Goal: Obtain resource: Download file/media

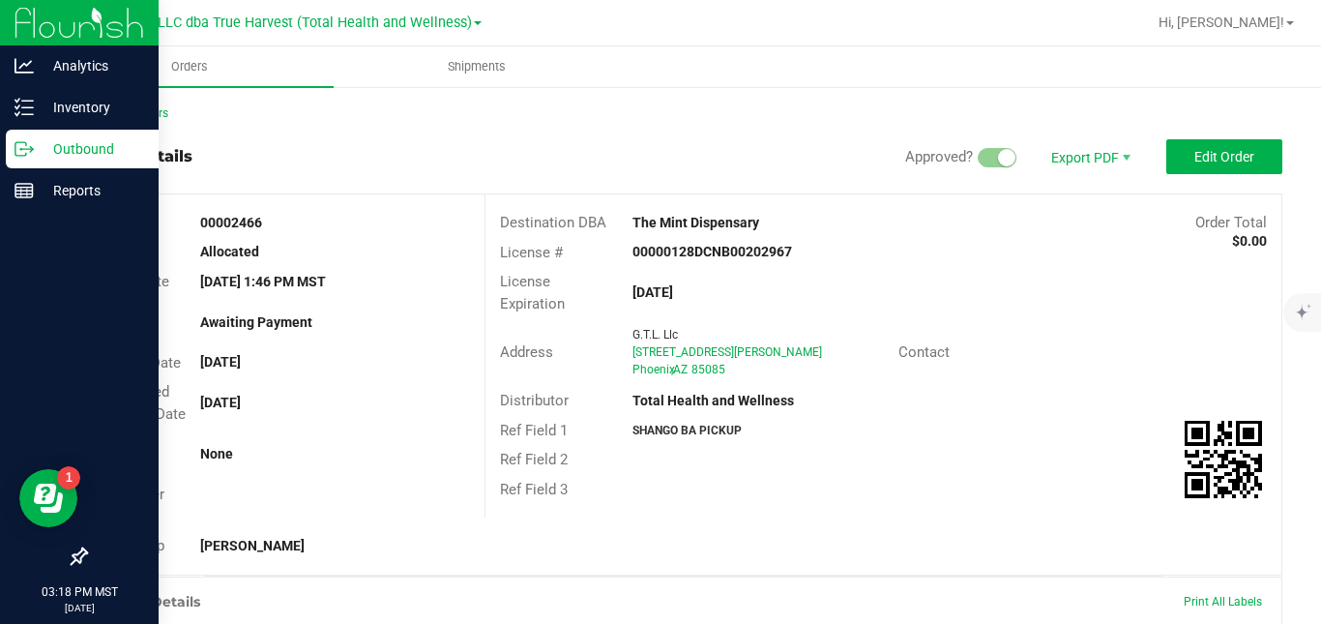
click at [27, 151] on icon at bounding box center [24, 148] width 19 height 19
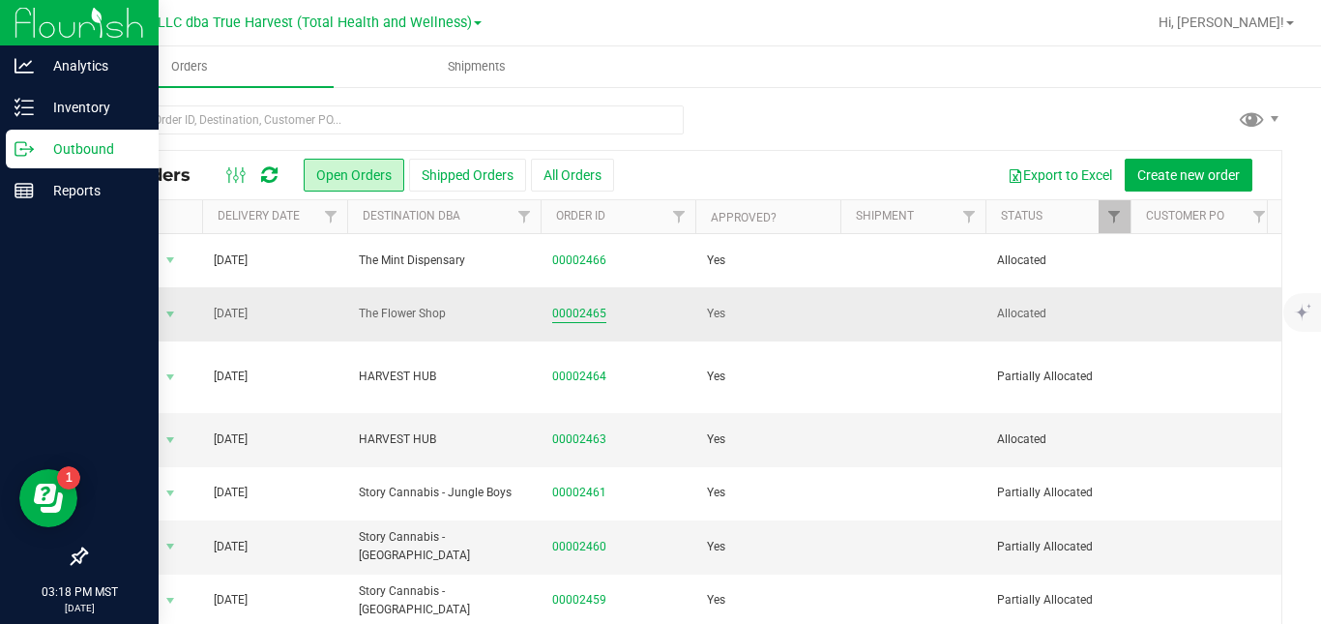
click at [574, 317] on link "00002465" at bounding box center [579, 314] width 54 height 18
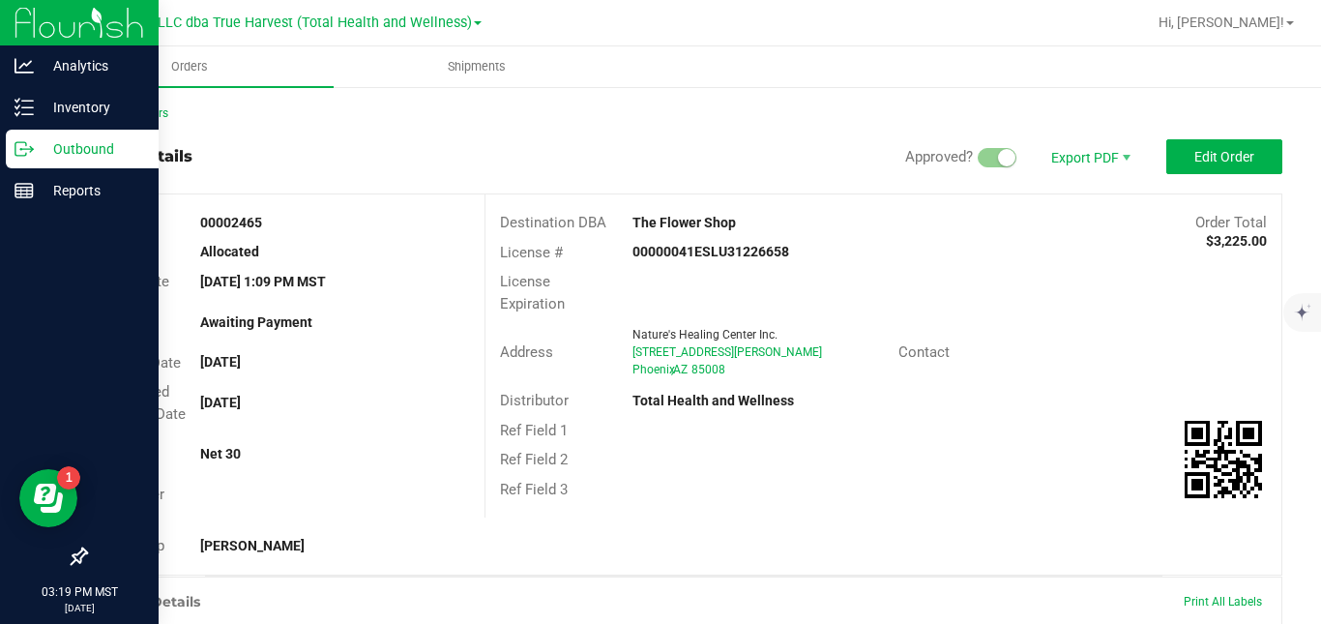
click at [950, 232] on div "Order Total $3,225.00" at bounding box center [1116, 223] width 332 height 22
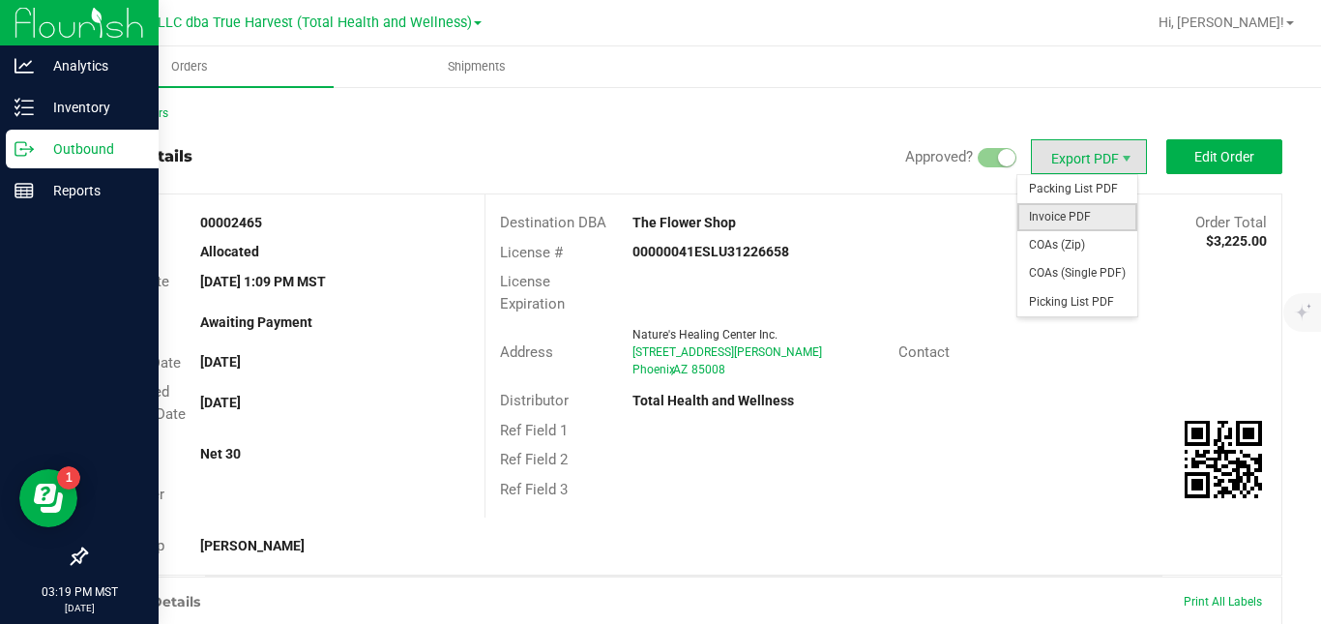
click at [1056, 216] on span "Invoice PDF" at bounding box center [1077, 217] width 120 height 28
click at [1063, 183] on span "Packing List PDF" at bounding box center [1077, 189] width 120 height 28
click at [1060, 240] on span "COAs (Zip)" at bounding box center [1077, 245] width 120 height 28
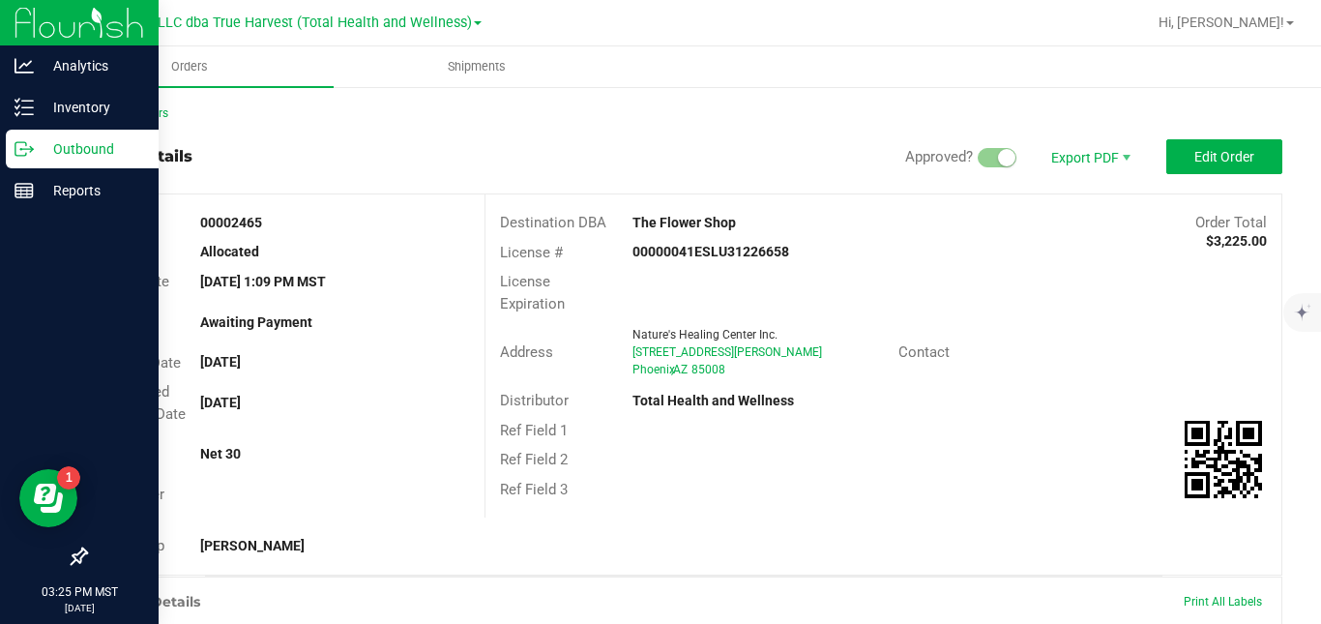
click at [26, 148] on icon at bounding box center [24, 148] width 19 height 19
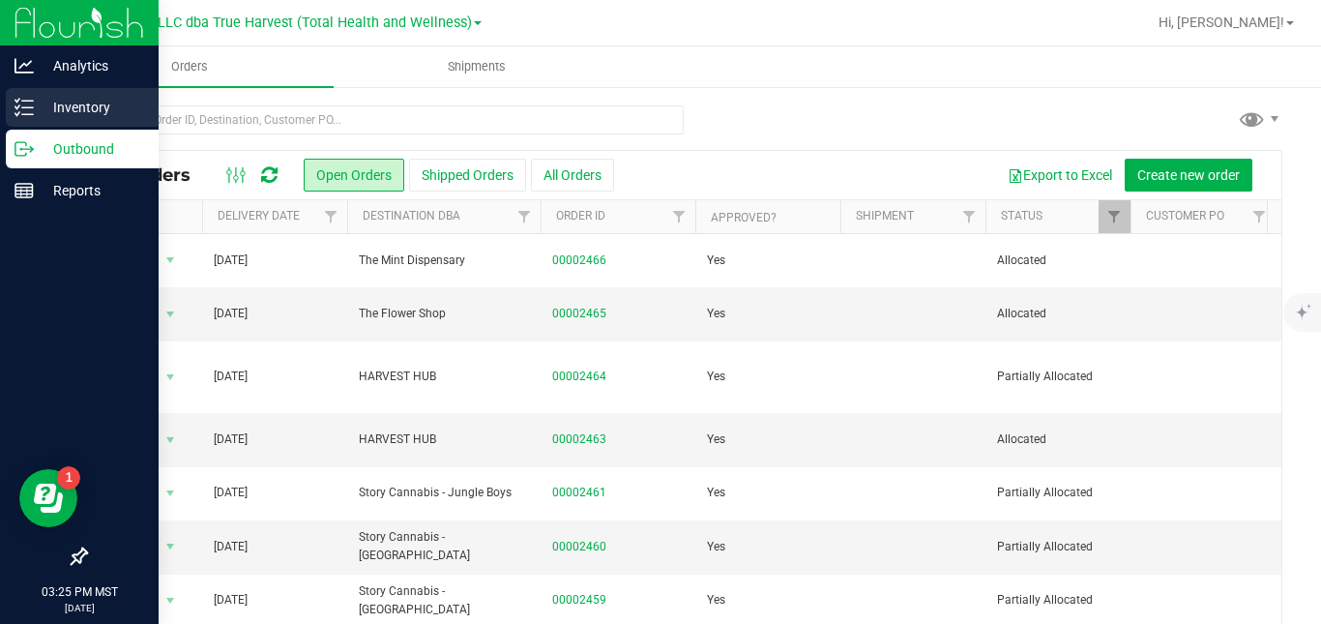
click at [41, 112] on p "Inventory" at bounding box center [92, 107] width 116 height 23
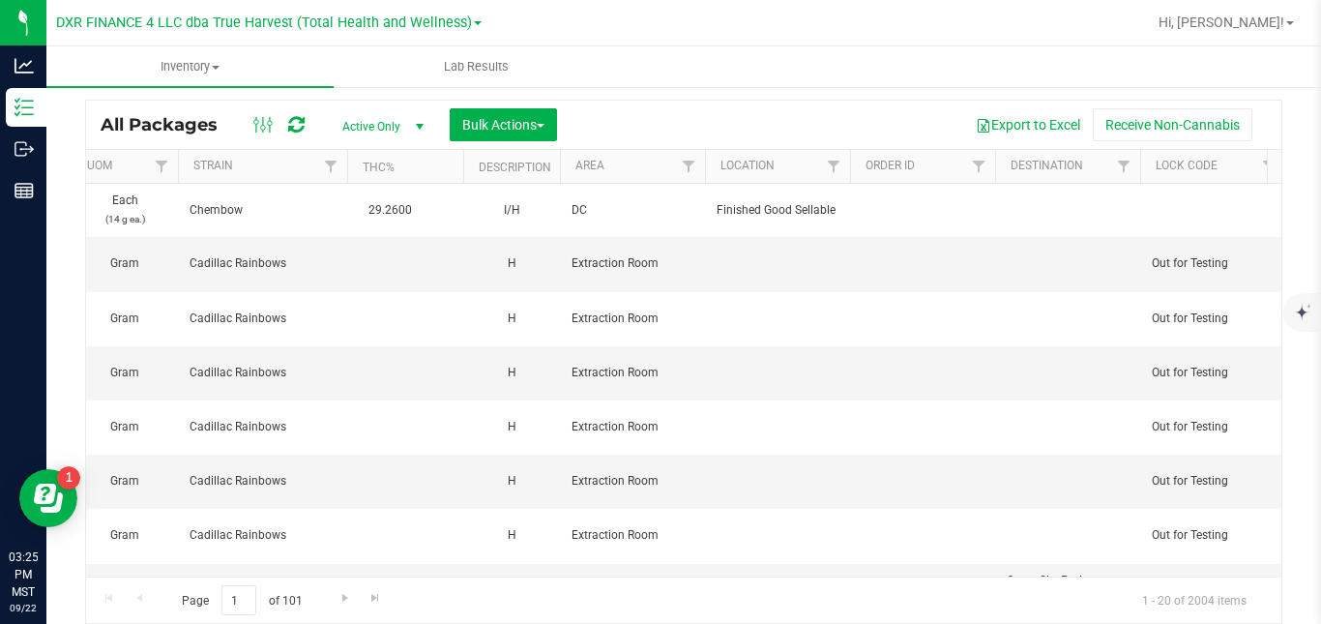
scroll to position [0, 2041]
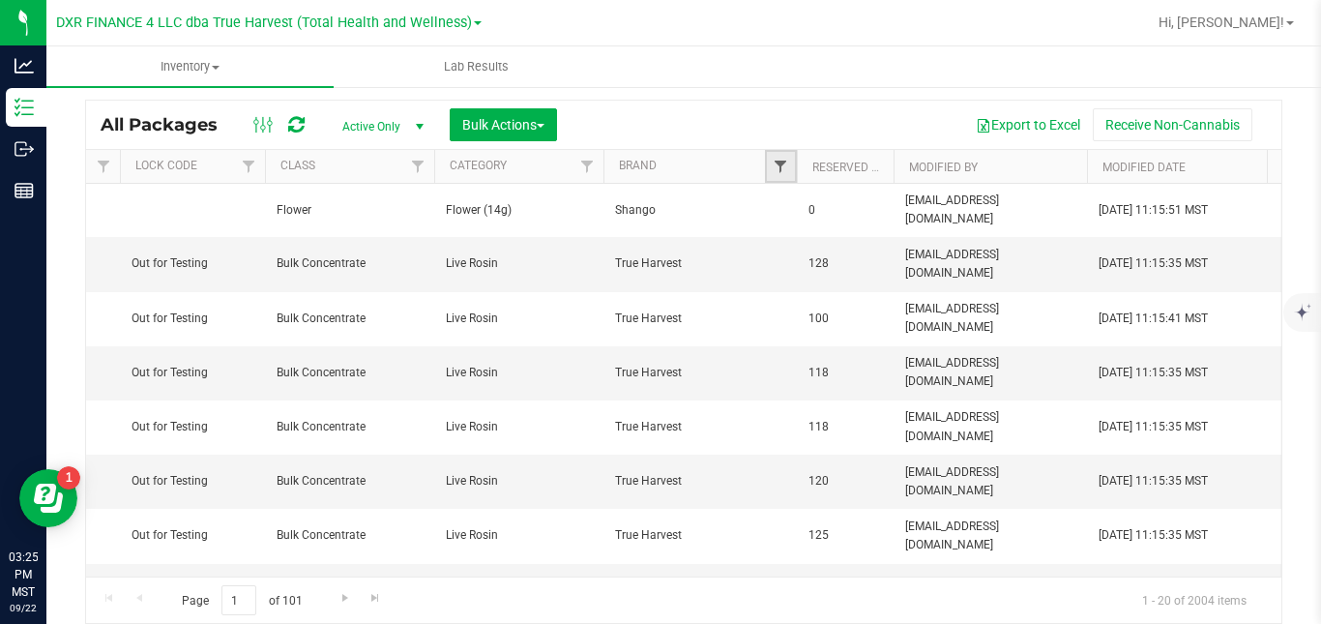
click at [781, 160] on span "Filter" at bounding box center [780, 166] width 15 height 15
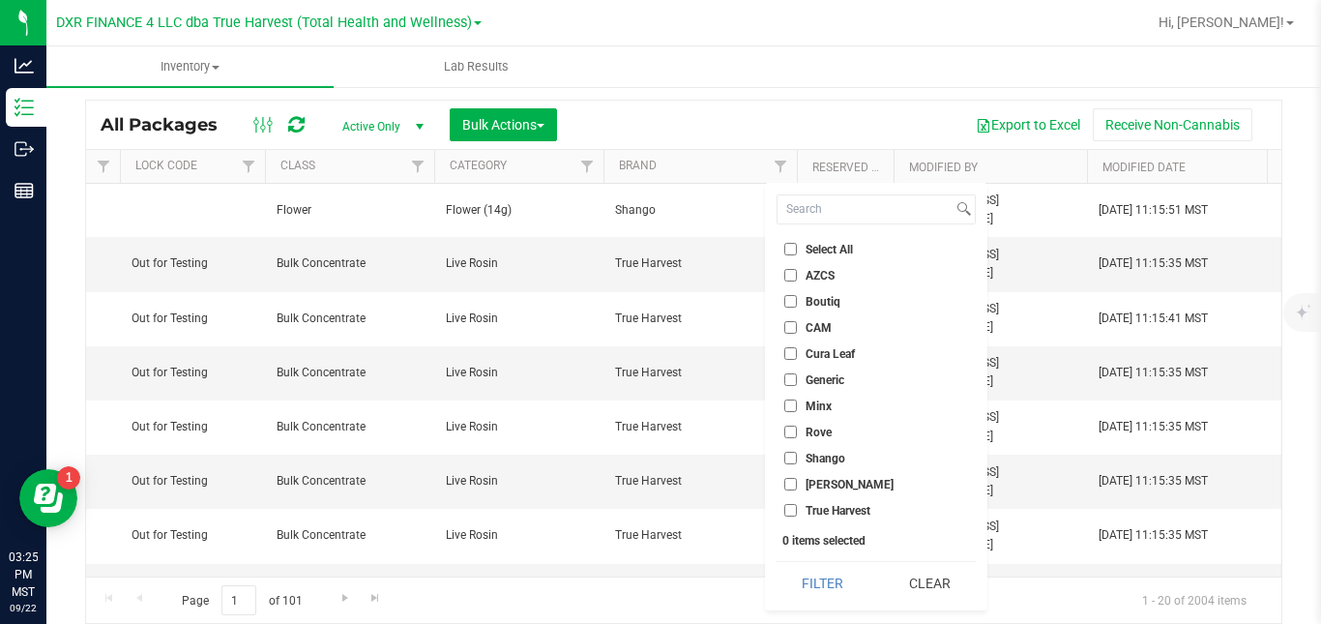
click at [824, 509] on span "True Harvest" at bounding box center [838, 511] width 65 height 12
click at [797, 509] on input "True Harvest" at bounding box center [790, 510] width 13 height 13
checkbox input "true"
click at [810, 585] on button "Filter" at bounding box center [823, 583] width 93 height 43
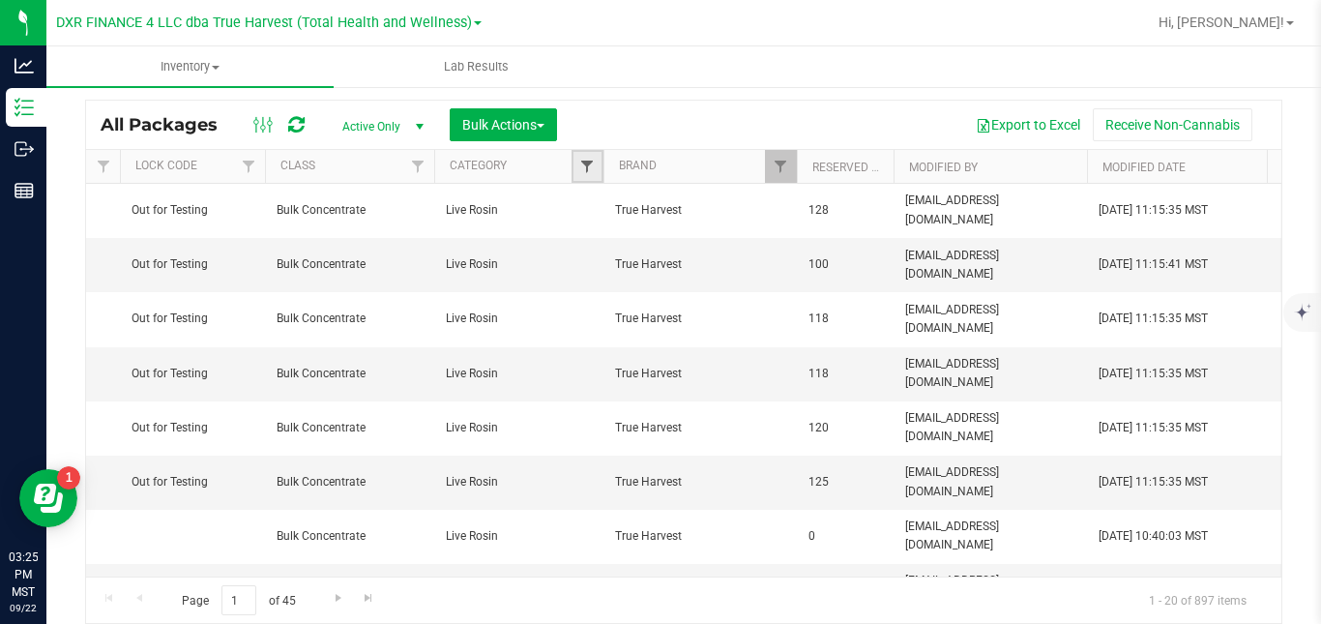
click at [589, 162] on span "Filter" at bounding box center [586, 166] width 15 height 15
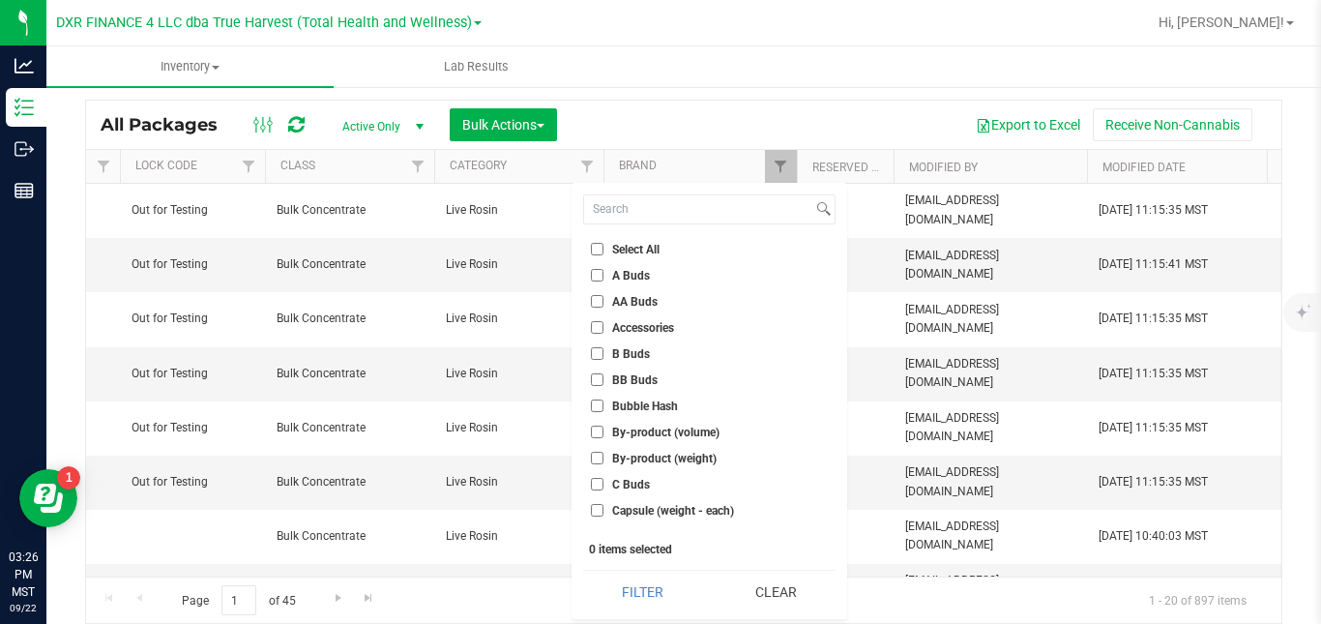
click at [636, 378] on span "BB Buds" at bounding box center [634, 380] width 45 height 12
click at [603, 378] on input "BB Buds" at bounding box center [597, 379] width 13 height 13
click at [667, 587] on button "Filter" at bounding box center [642, 592] width 119 height 43
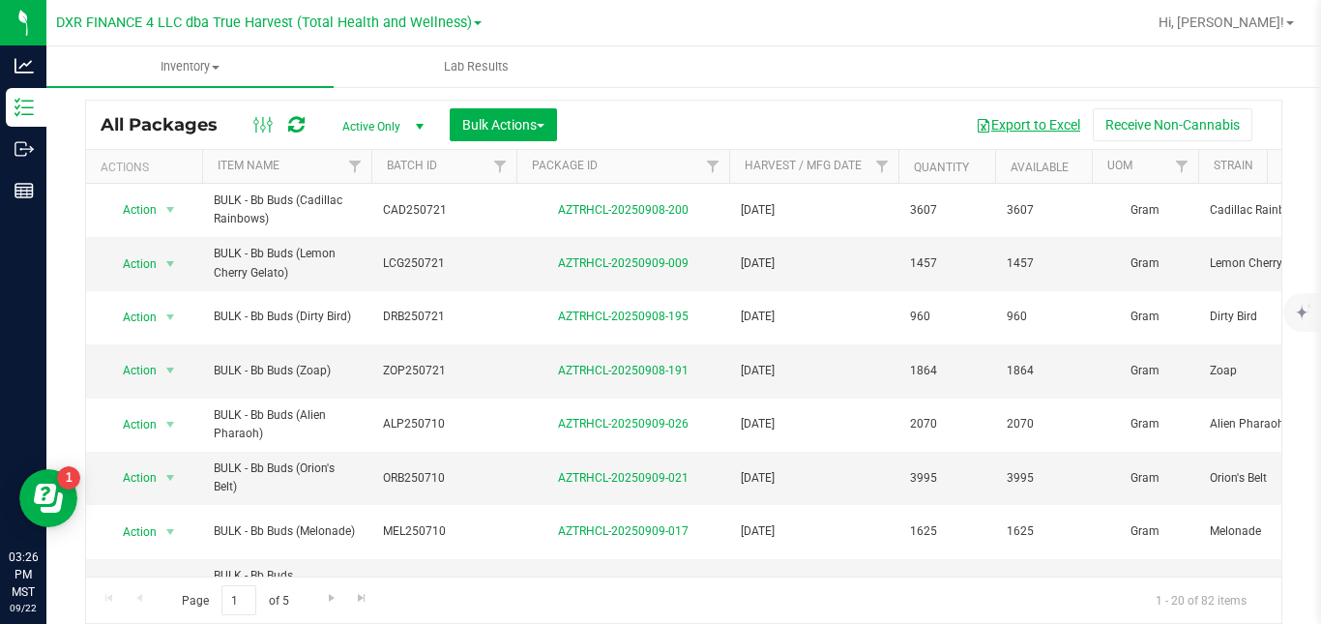
click at [1011, 118] on button "Export to Excel" at bounding box center [1028, 124] width 130 height 33
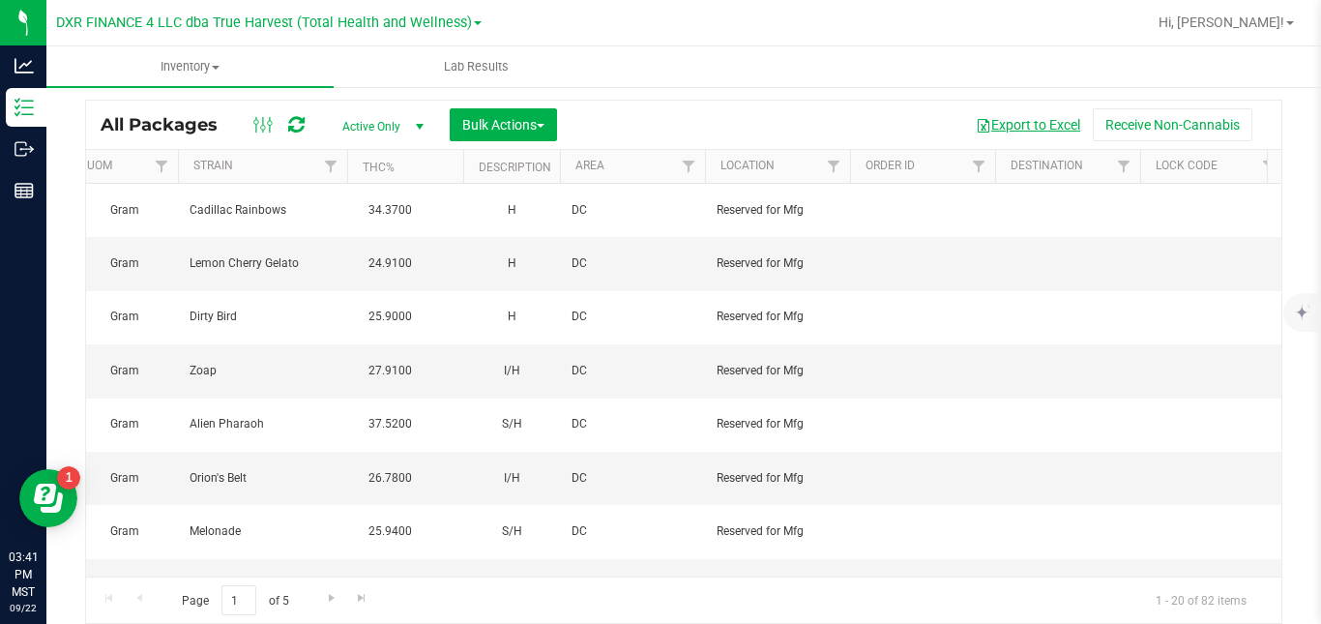
scroll to position [0, 2041]
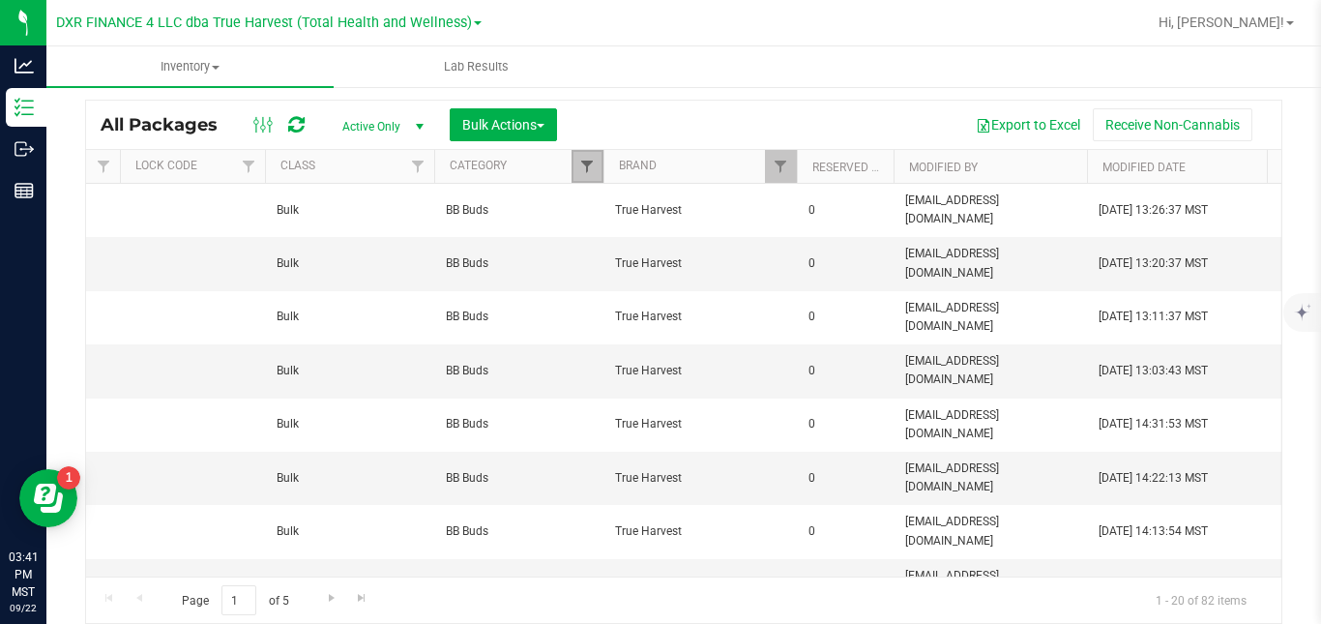
click at [587, 165] on span "Filter" at bounding box center [586, 166] width 15 height 15
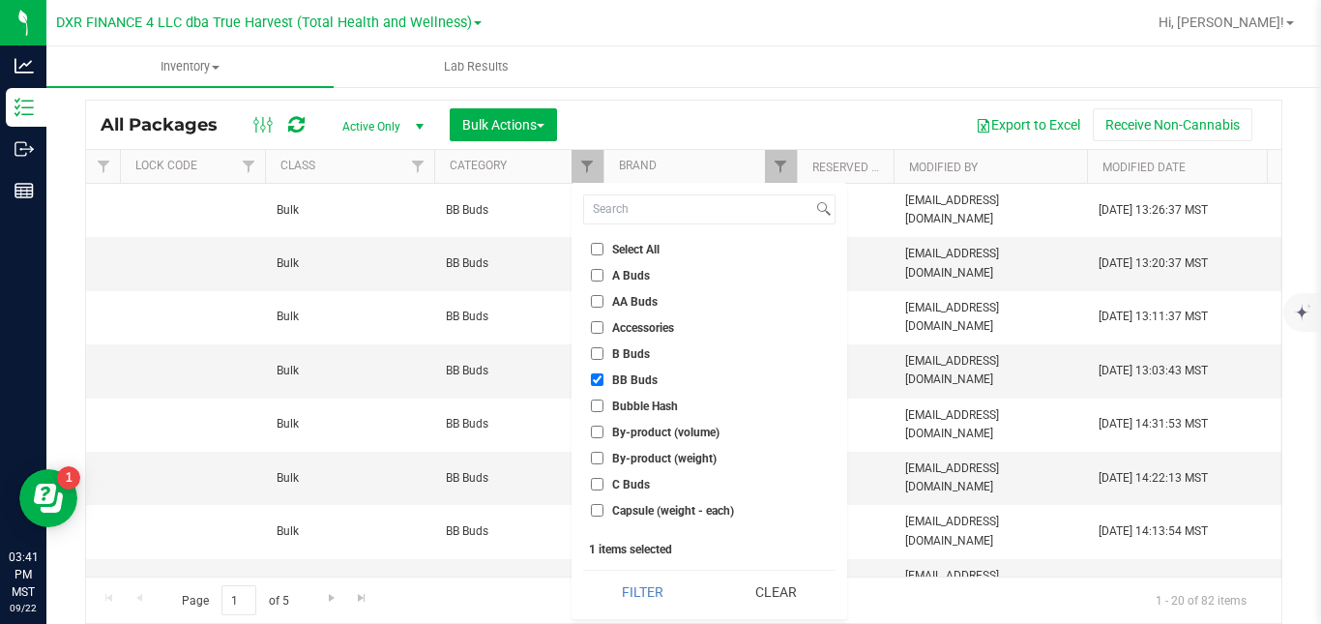
click at [634, 378] on span "BB Buds" at bounding box center [634, 380] width 45 height 12
click at [603, 378] on input "BB Buds" at bounding box center [597, 379] width 13 height 13
checkbox input "false"
click at [638, 352] on span "B Buds" at bounding box center [631, 354] width 38 height 12
click at [603, 352] on input "B Buds" at bounding box center [597, 353] width 13 height 13
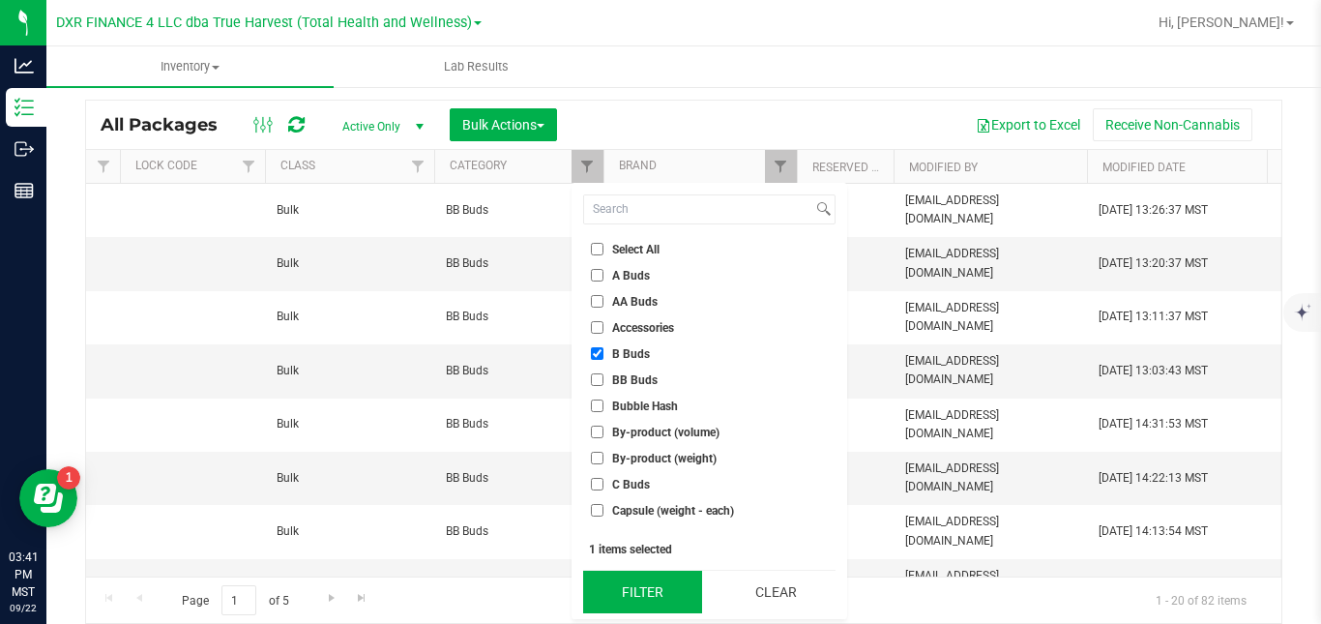
click at [651, 581] on button "Filter" at bounding box center [642, 592] width 119 height 43
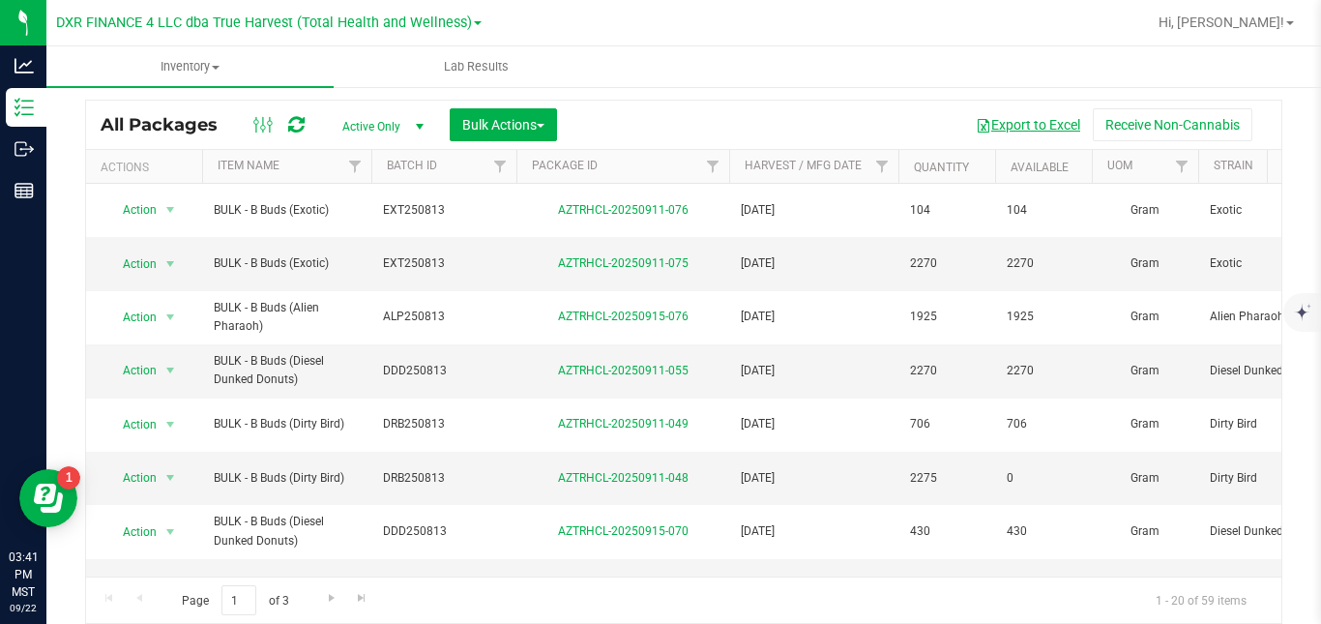
click at [990, 125] on button "Export to Excel" at bounding box center [1028, 124] width 130 height 33
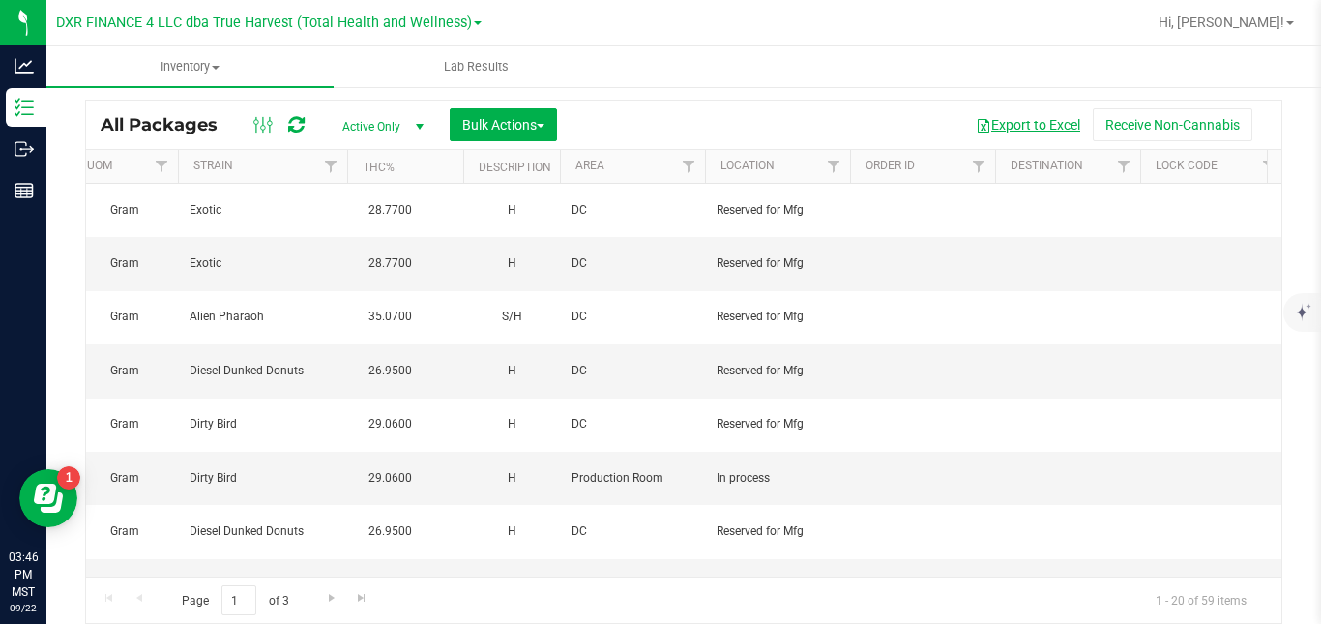
scroll to position [0, 2041]
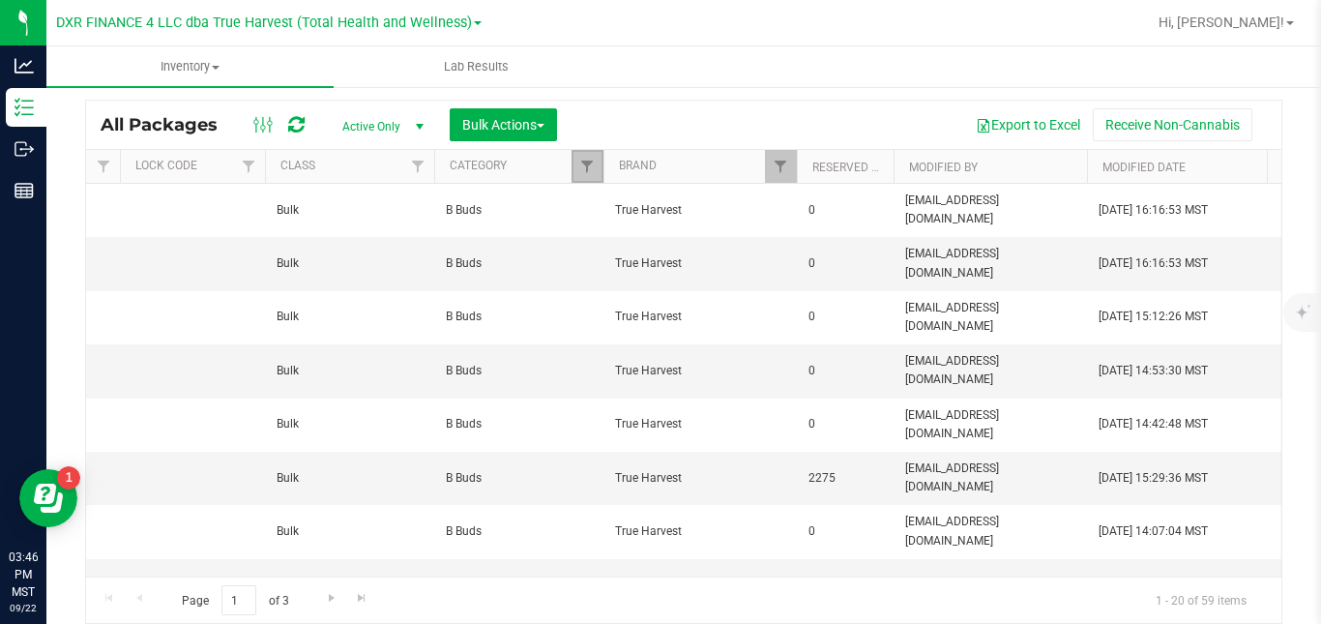
click at [588, 155] on link "Filter" at bounding box center [588, 166] width 32 height 33
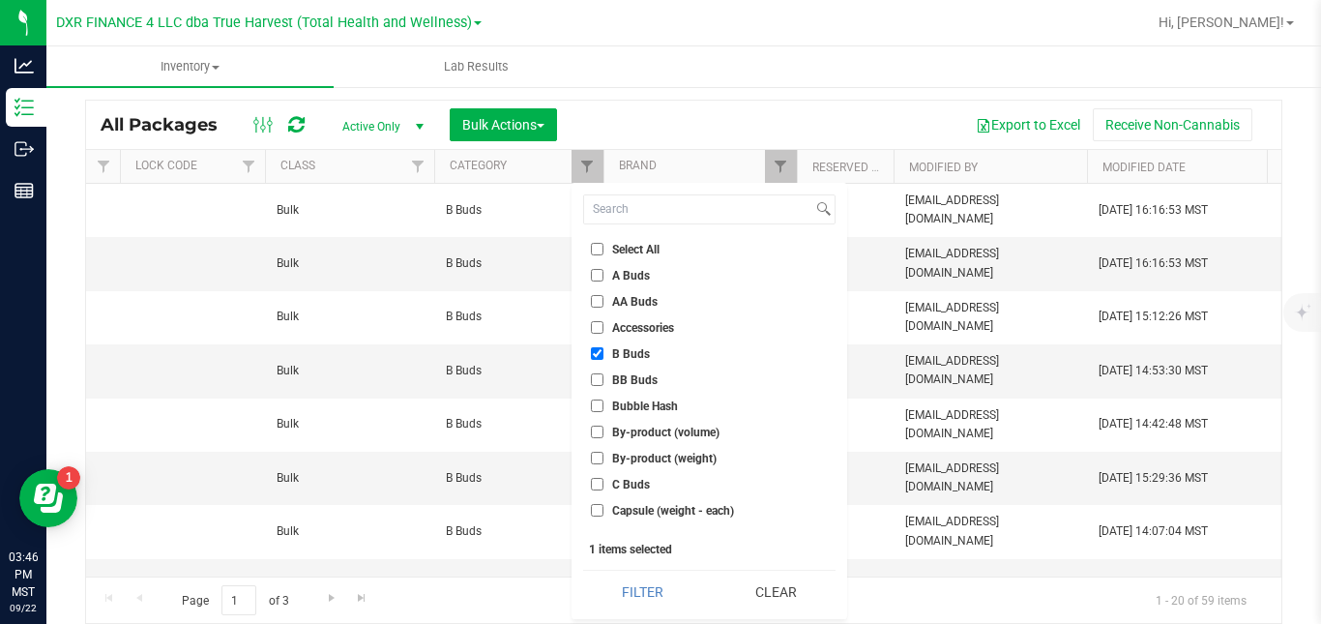
click at [621, 357] on span "B Buds" at bounding box center [631, 354] width 38 height 12
click at [603, 357] on input "B Buds" at bounding box center [597, 353] width 13 height 13
checkbox input "false"
click at [645, 300] on span "AA Buds" at bounding box center [634, 302] width 45 height 12
click at [603, 300] on input "AA Buds" at bounding box center [597, 301] width 13 height 13
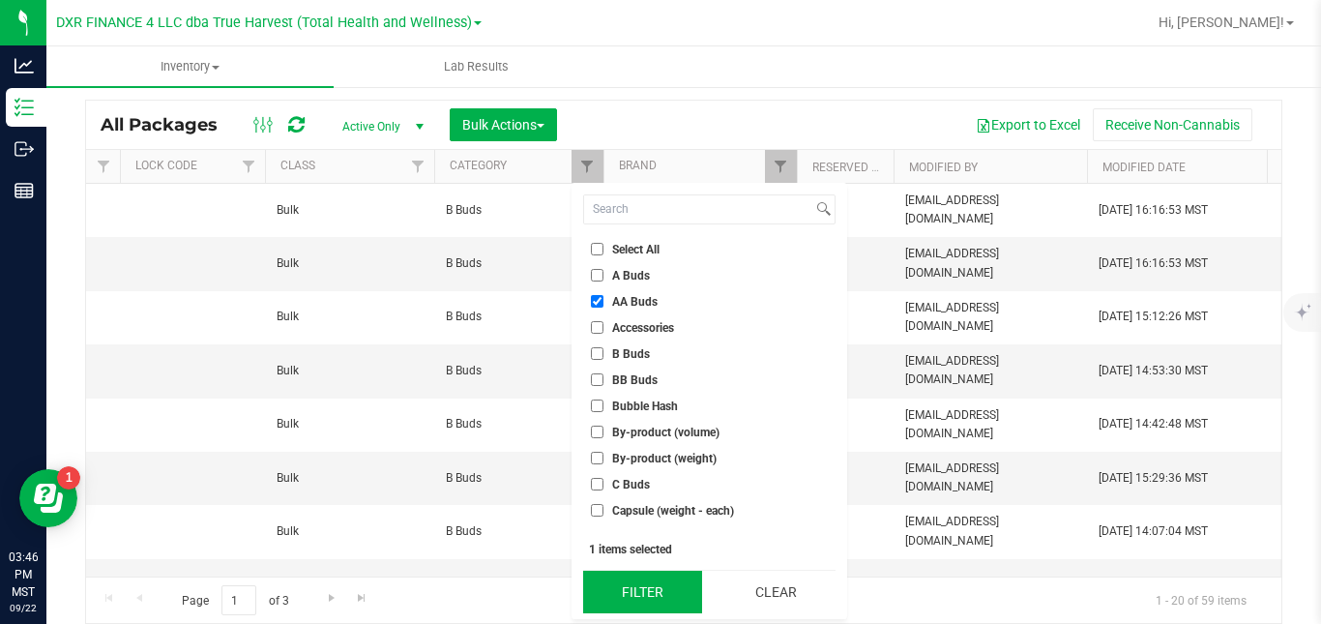
click at [622, 583] on button "Filter" at bounding box center [642, 592] width 119 height 43
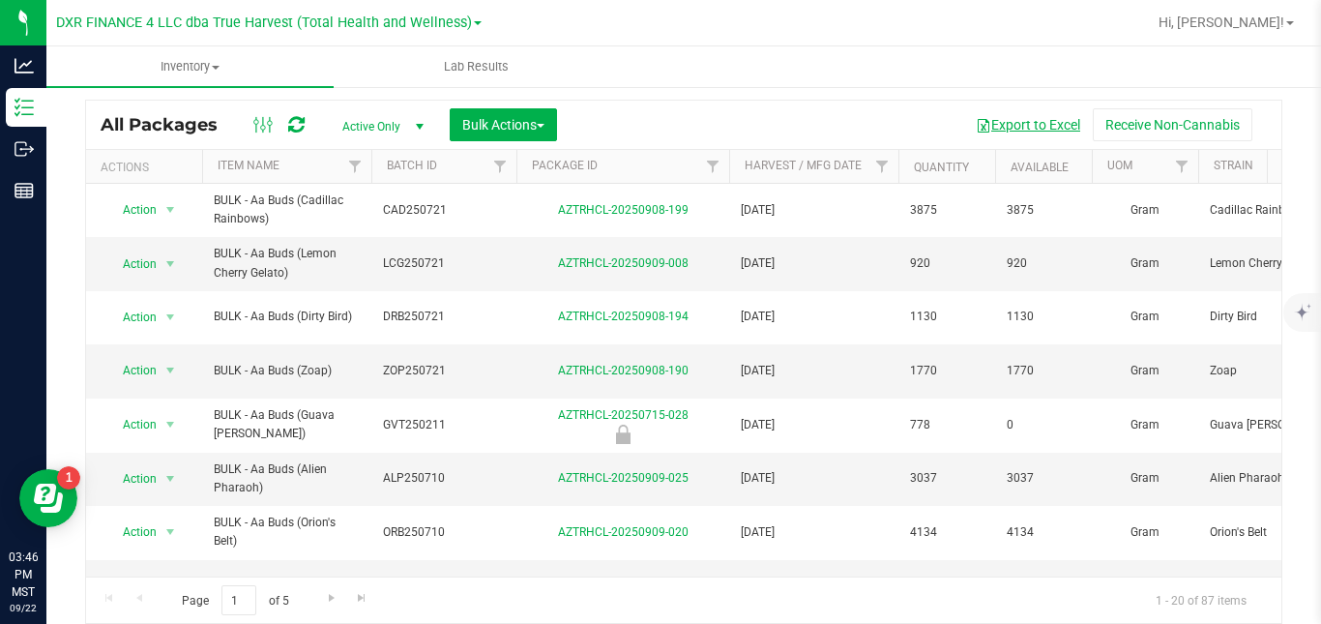
click at [1021, 121] on button "Export to Excel" at bounding box center [1028, 124] width 130 height 33
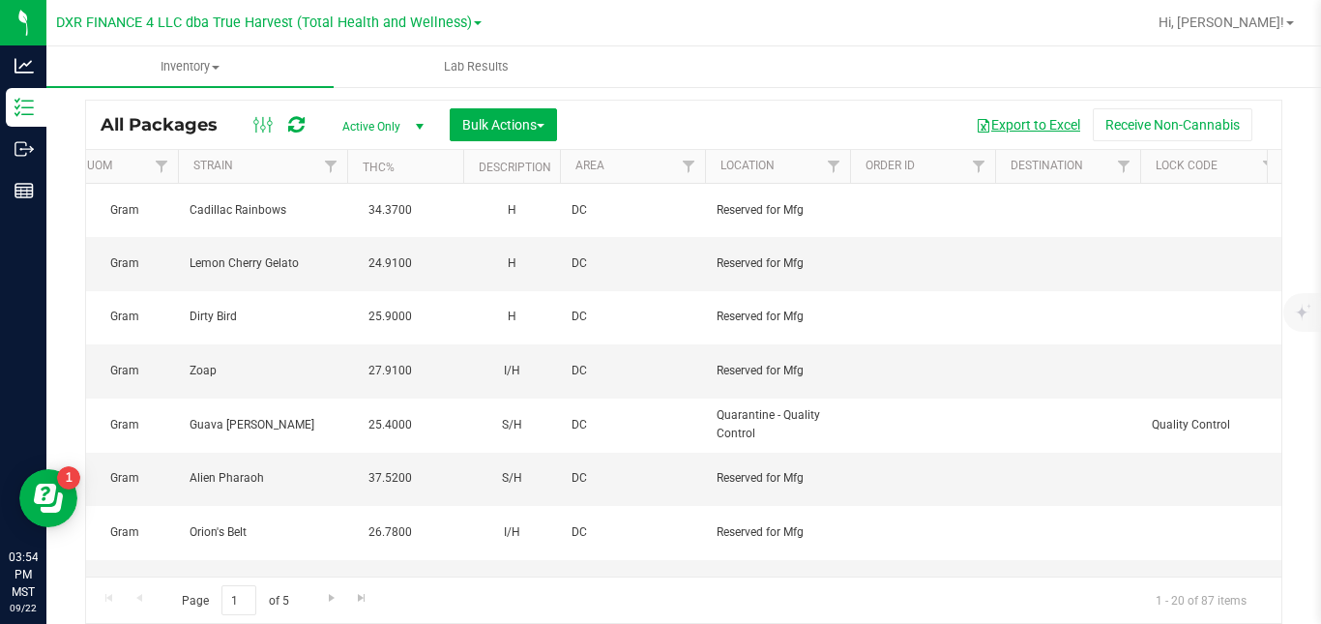
scroll to position [0, 2041]
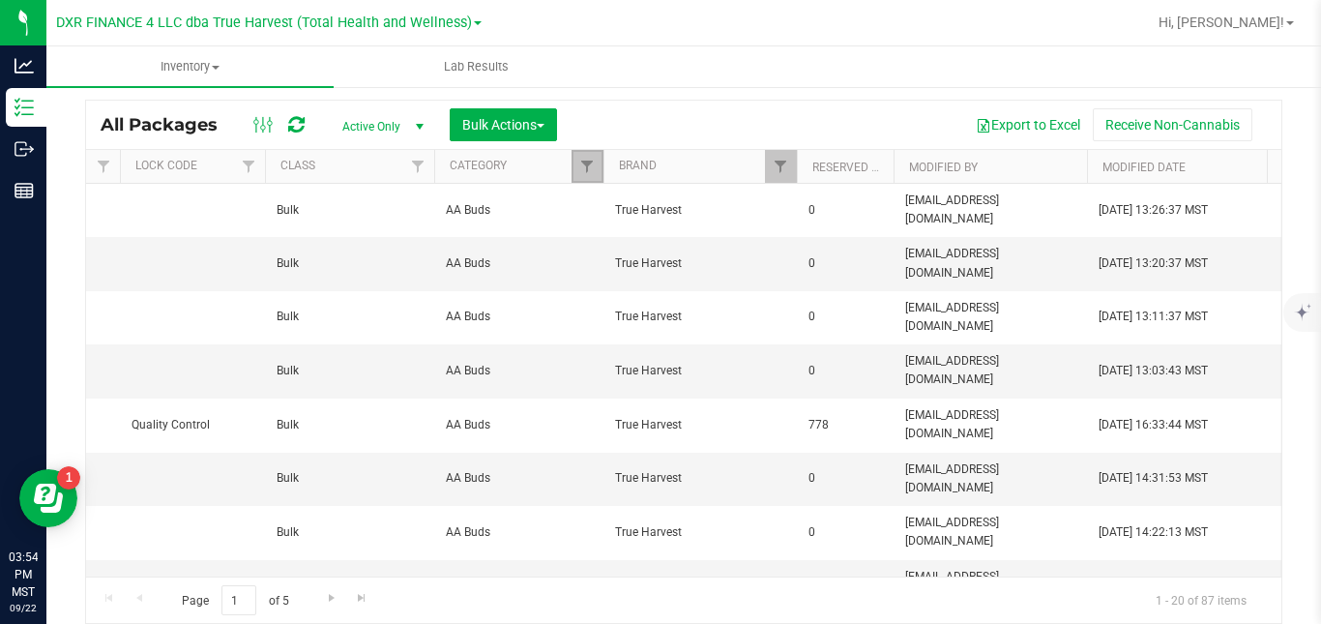
click at [580, 158] on link "Filter" at bounding box center [588, 166] width 32 height 33
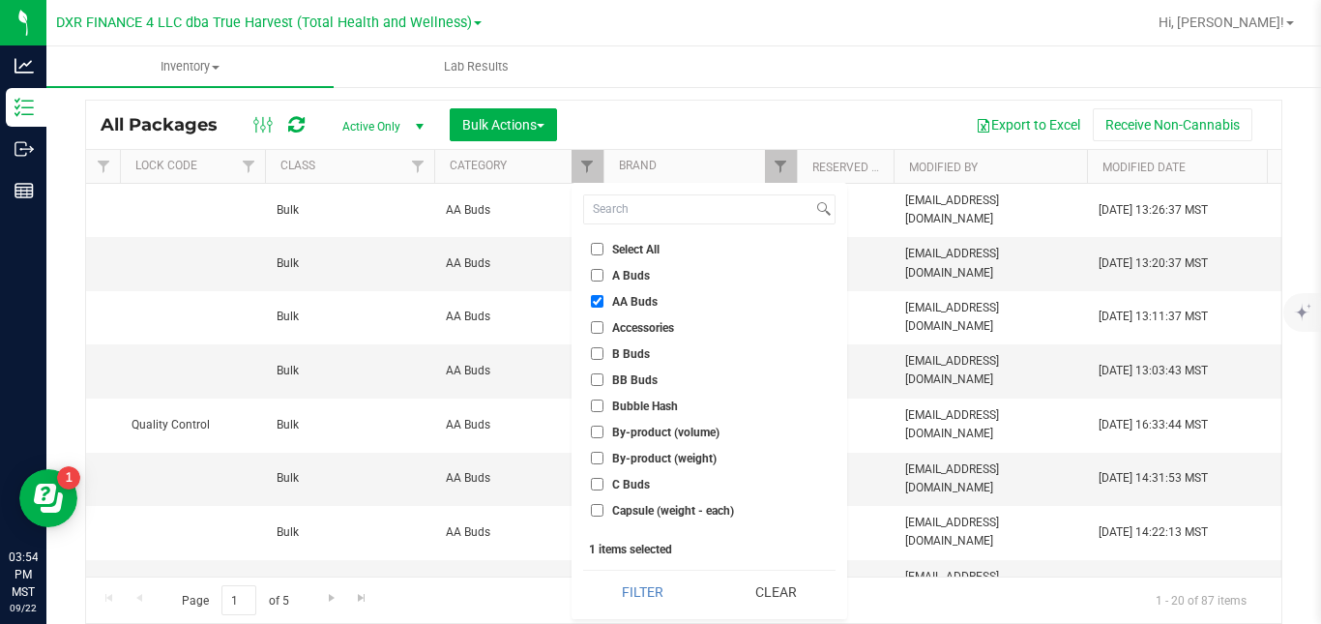
click at [619, 304] on span "AA Buds" at bounding box center [634, 302] width 45 height 12
click at [603, 304] on input "AA Buds" at bounding box center [597, 301] width 13 height 13
checkbox input "false"
click at [633, 274] on span "A Buds" at bounding box center [631, 276] width 38 height 12
click at [603, 274] on input "A Buds" at bounding box center [597, 275] width 13 height 13
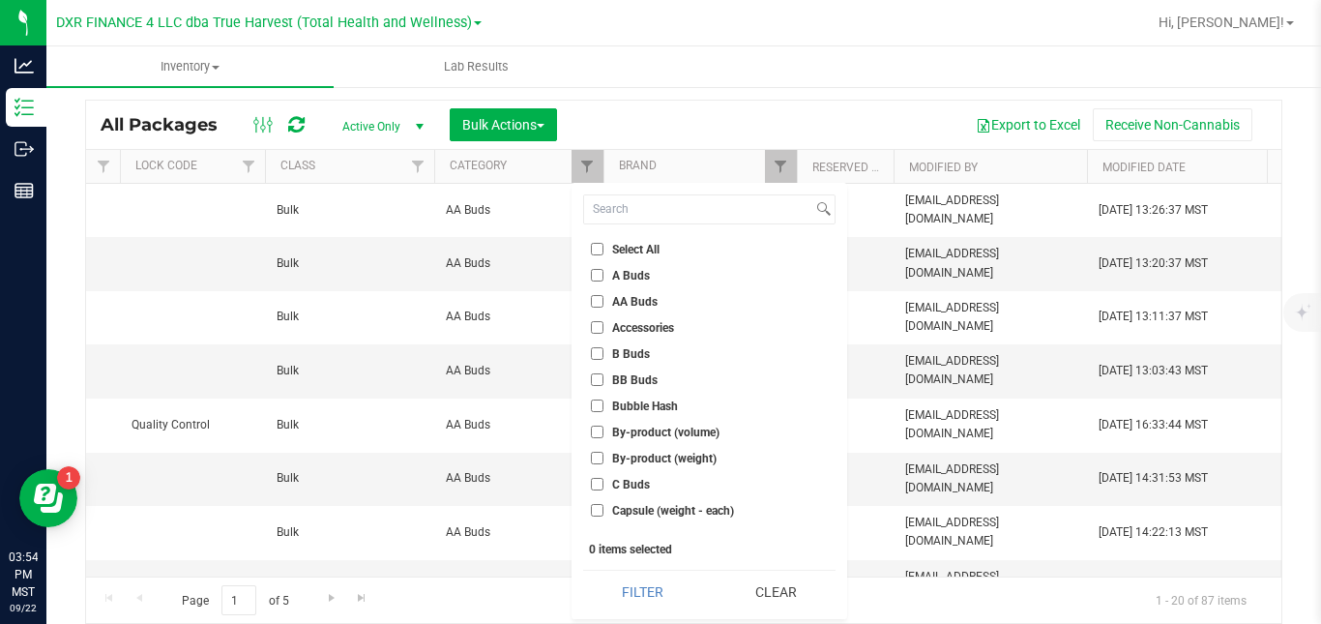
checkbox input "true"
click at [639, 588] on button "Filter" at bounding box center [642, 592] width 119 height 43
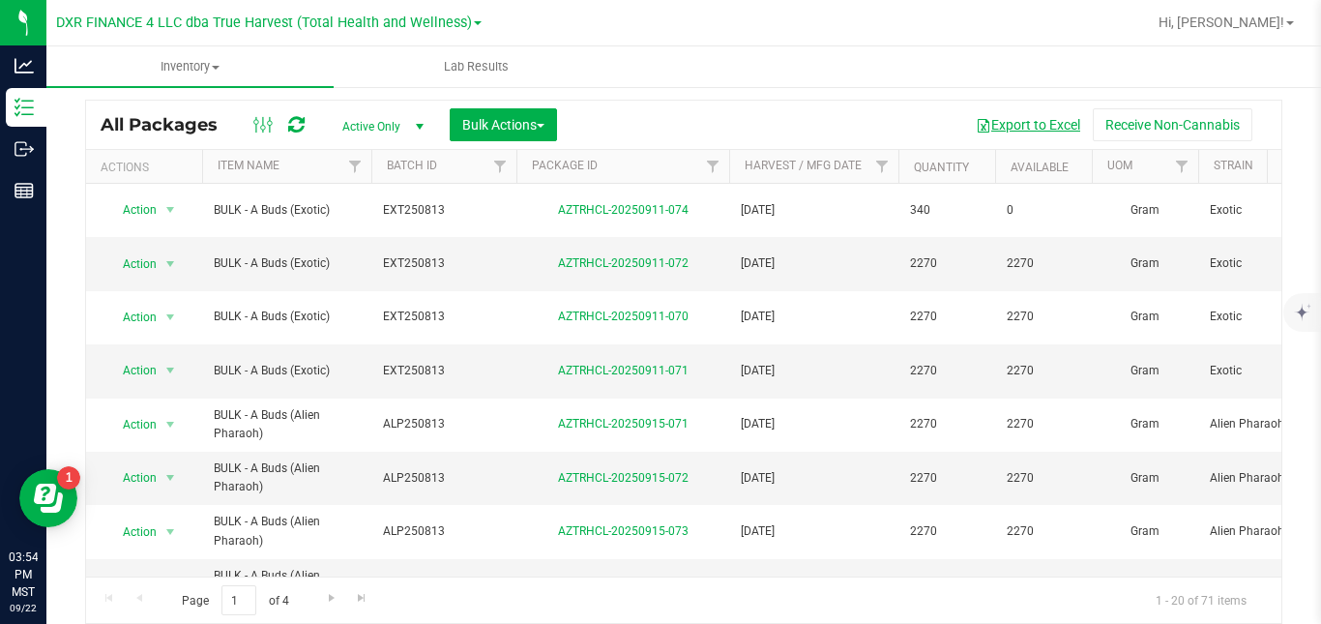
click at [1017, 121] on button "Export to Excel" at bounding box center [1028, 124] width 130 height 33
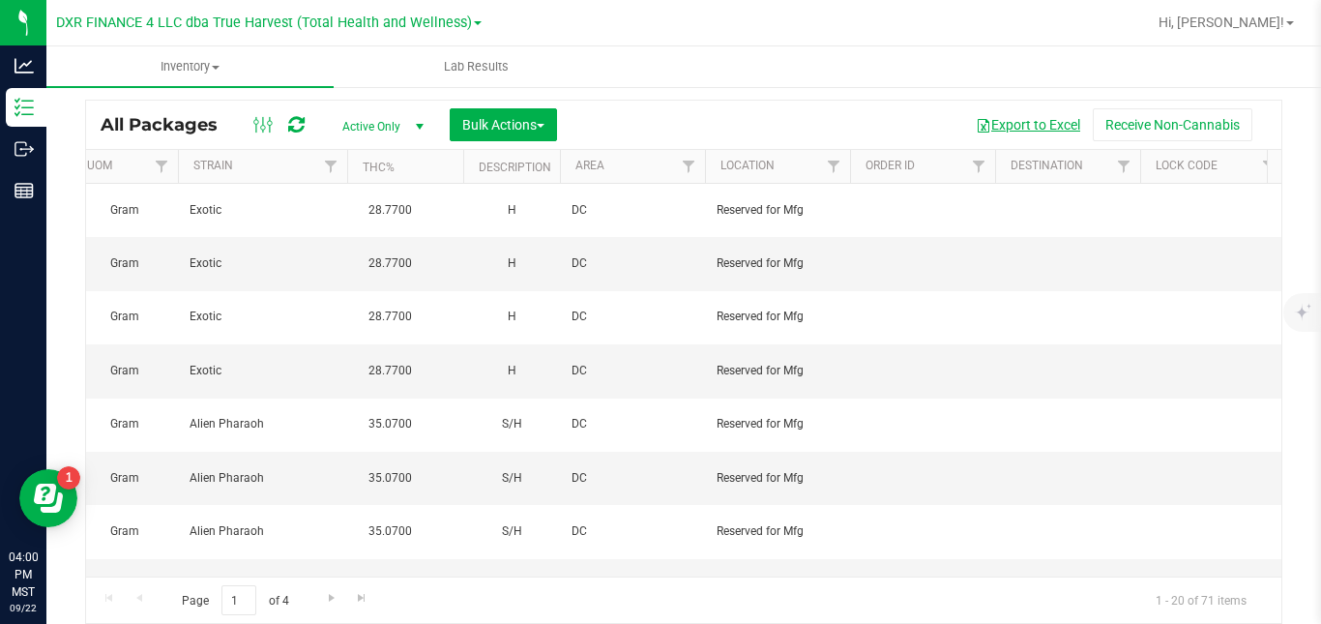
scroll to position [0, 2041]
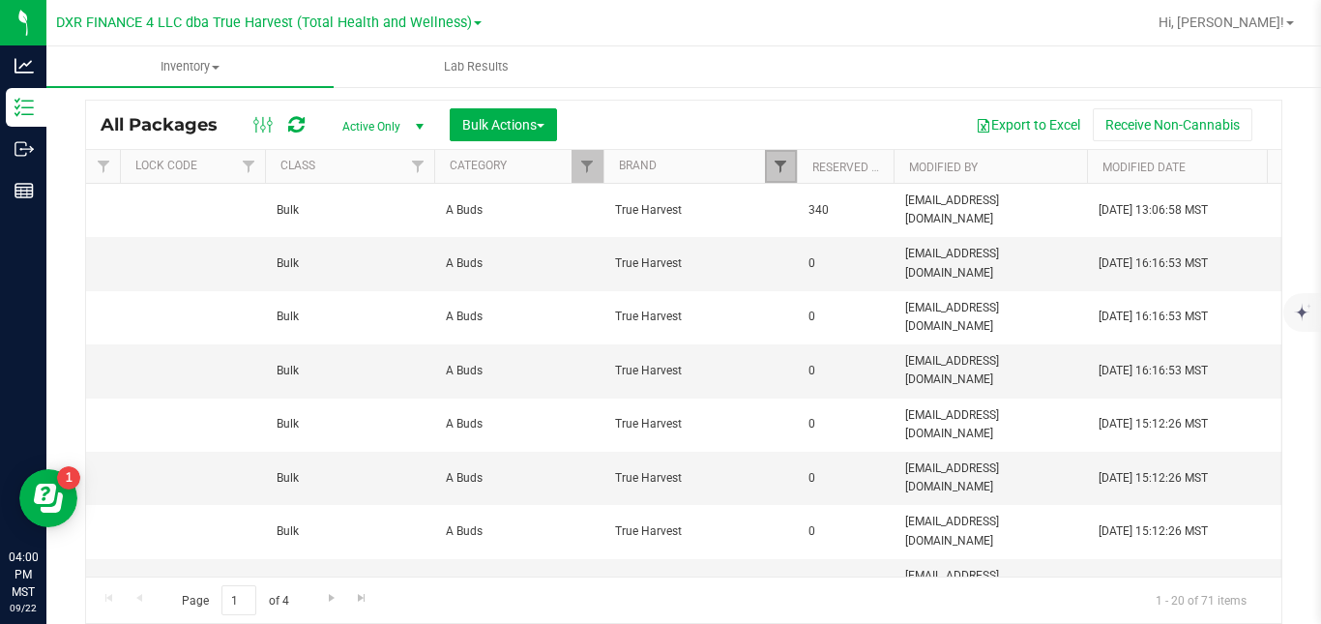
click at [782, 173] on span "Filter" at bounding box center [780, 166] width 15 height 15
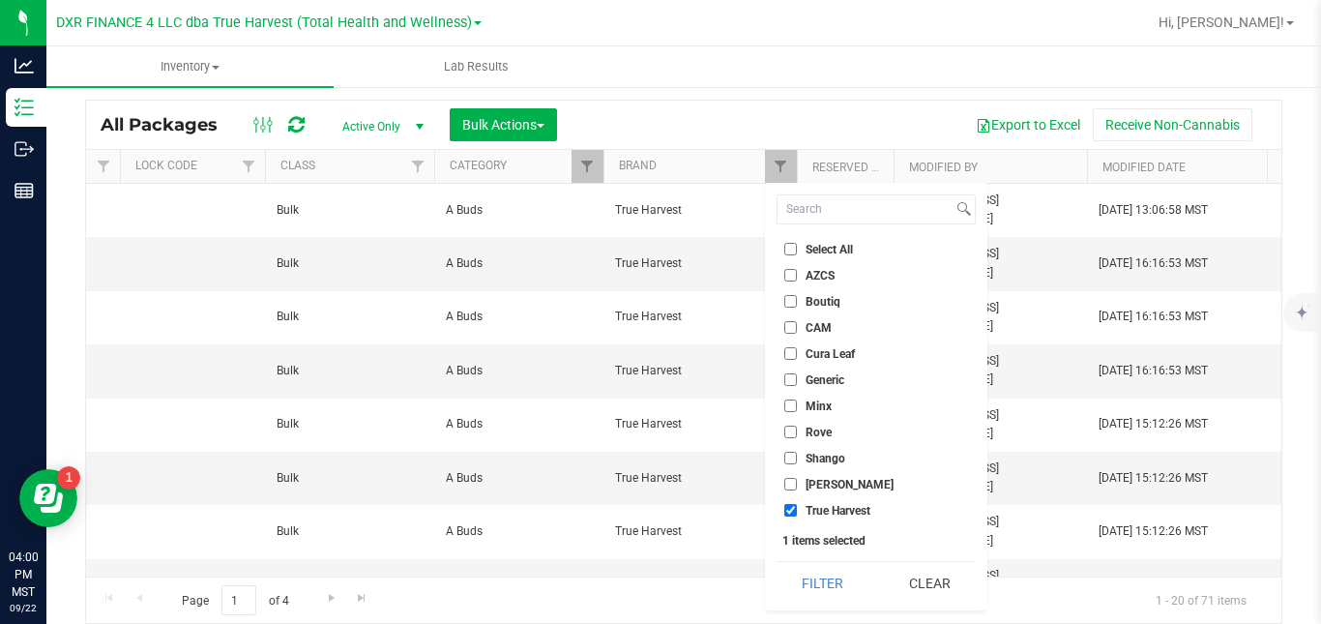
click at [823, 511] on span "True Harvest" at bounding box center [838, 511] width 65 height 12
click at [797, 511] on input "True Harvest" at bounding box center [790, 510] width 13 height 13
checkbox input "false"
click at [836, 460] on span "Shango" at bounding box center [826, 459] width 40 height 12
click at [797, 460] on input "Shango" at bounding box center [790, 458] width 13 height 13
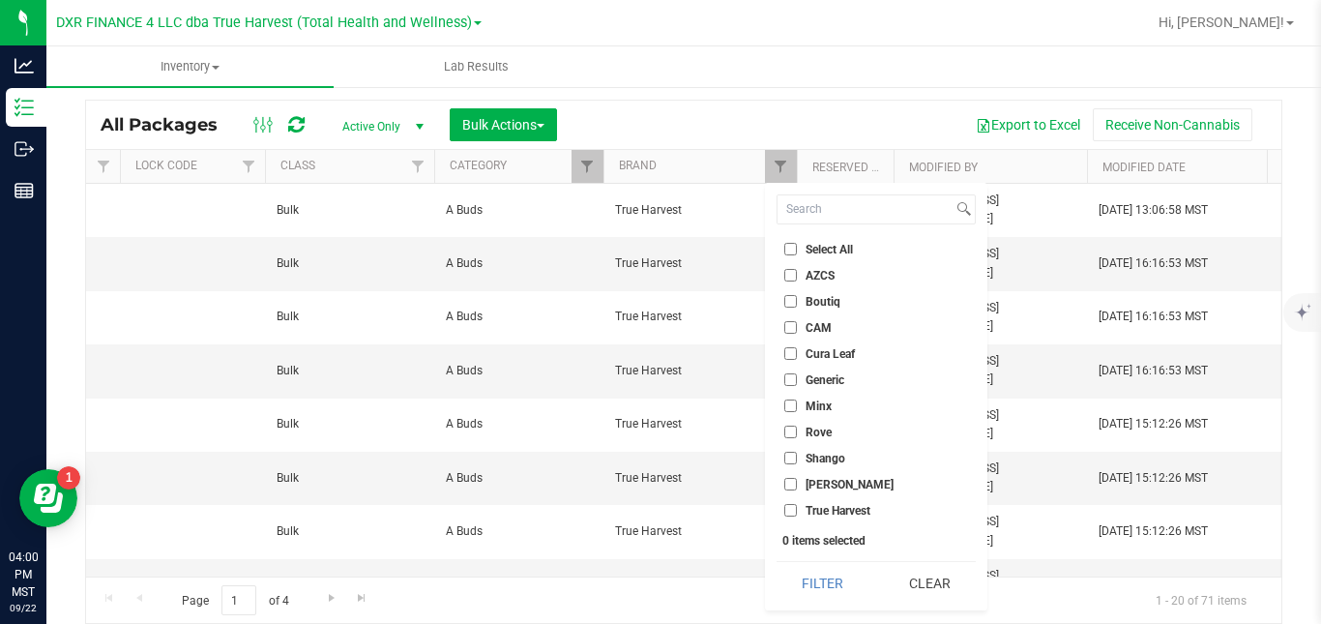
checkbox input "true"
click at [824, 578] on button "Filter" at bounding box center [823, 583] width 93 height 43
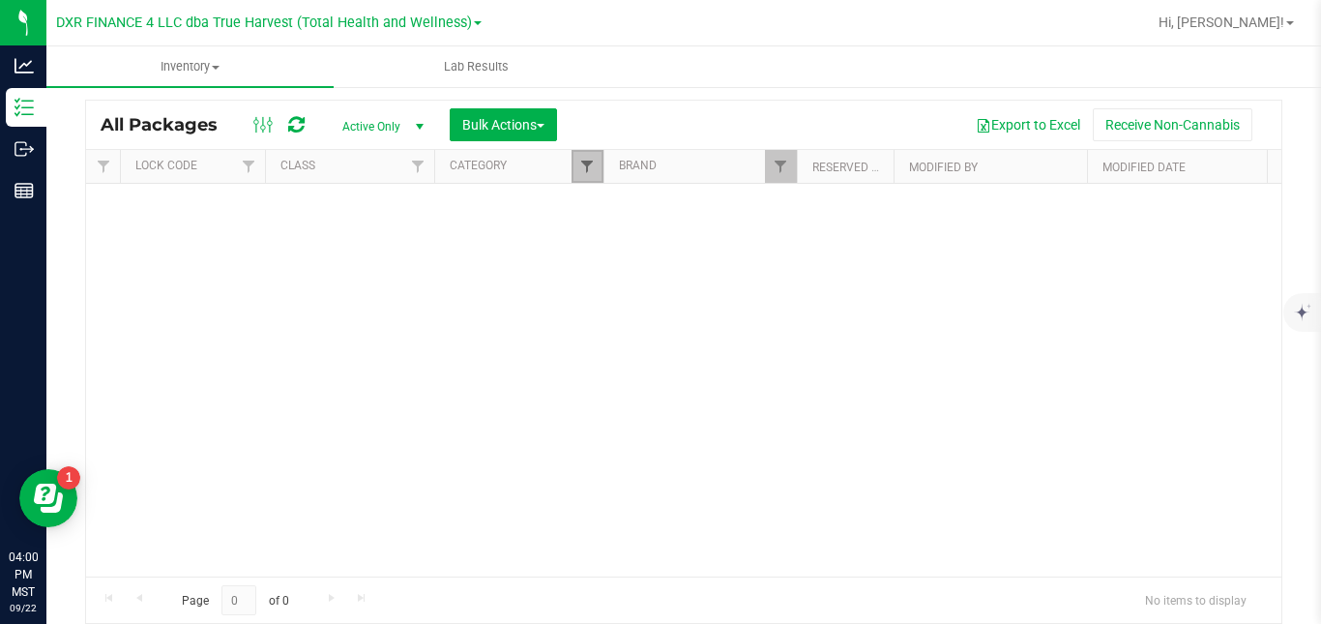
drag, startPoint x: 824, startPoint y: 578, endPoint x: 592, endPoint y: 169, distance: 470.4
click at [592, 169] on span "Filter" at bounding box center [586, 166] width 15 height 15
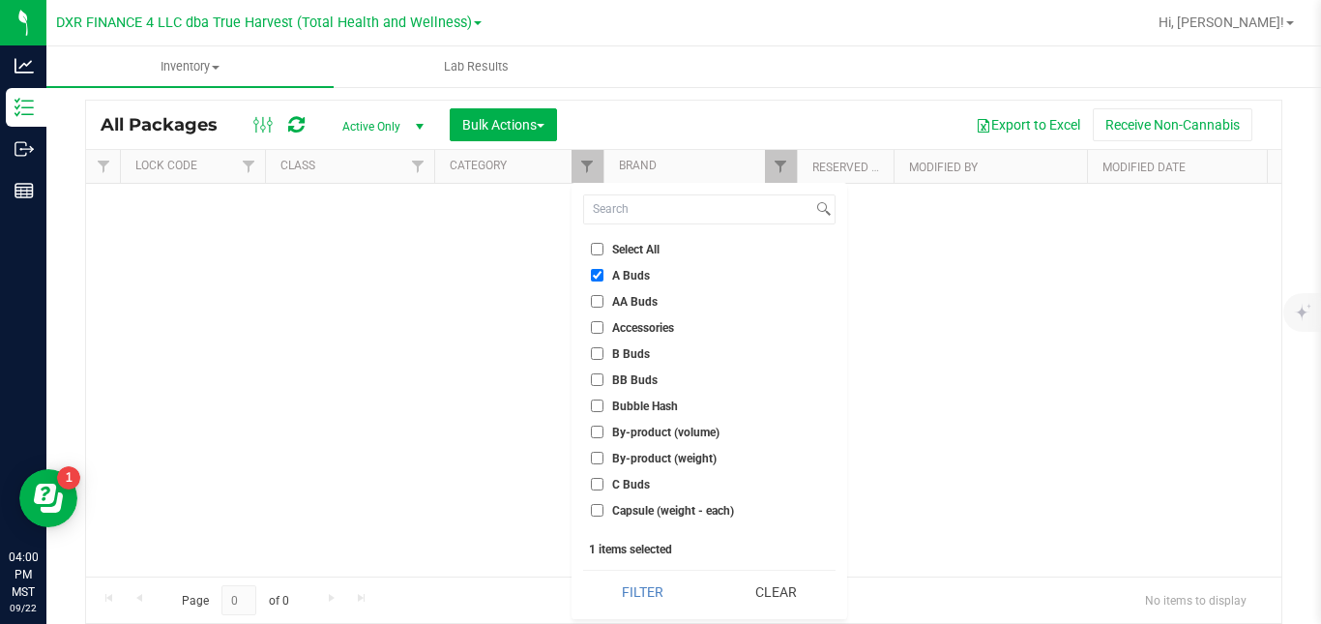
click at [618, 274] on span "A Buds" at bounding box center [631, 276] width 38 height 12
click at [603, 274] on input "A Buds" at bounding box center [597, 275] width 13 height 13
checkbox input "false"
click at [641, 202] on input at bounding box center [698, 209] width 228 height 28
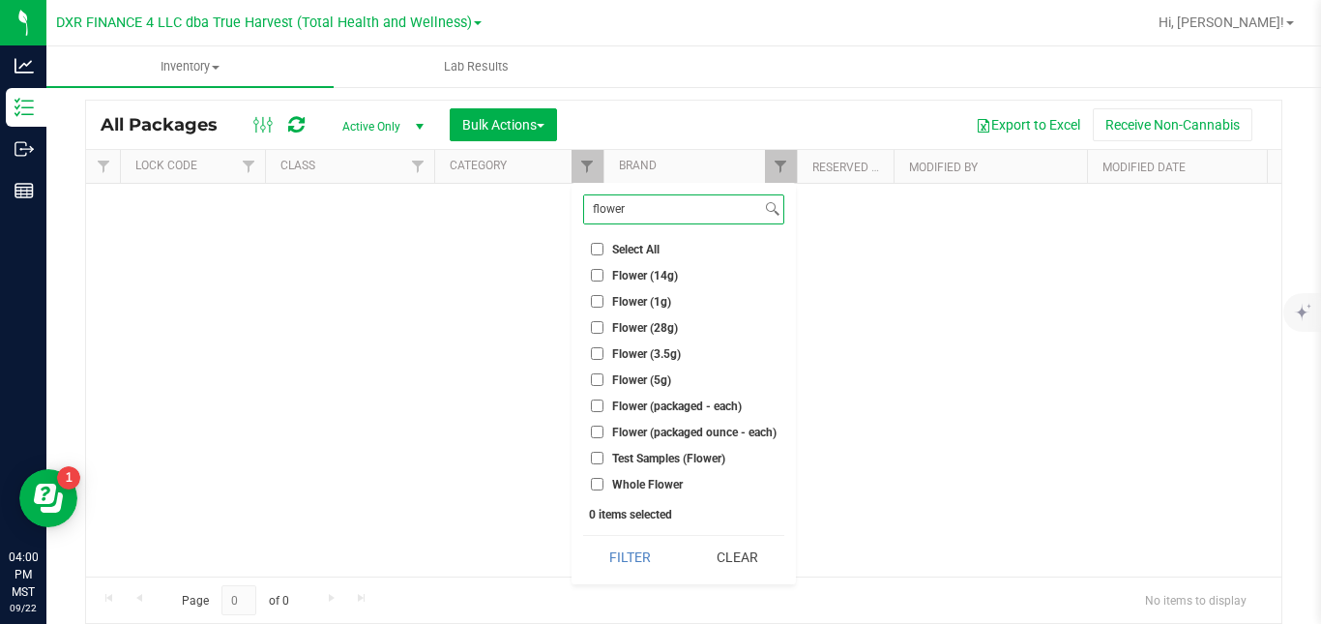
type input "flower"
click at [662, 350] on span "Flower (3.5g)" at bounding box center [646, 354] width 69 height 12
click at [603, 350] on input "Flower (3.5g)" at bounding box center [597, 353] width 13 height 13
checkbox input "true"
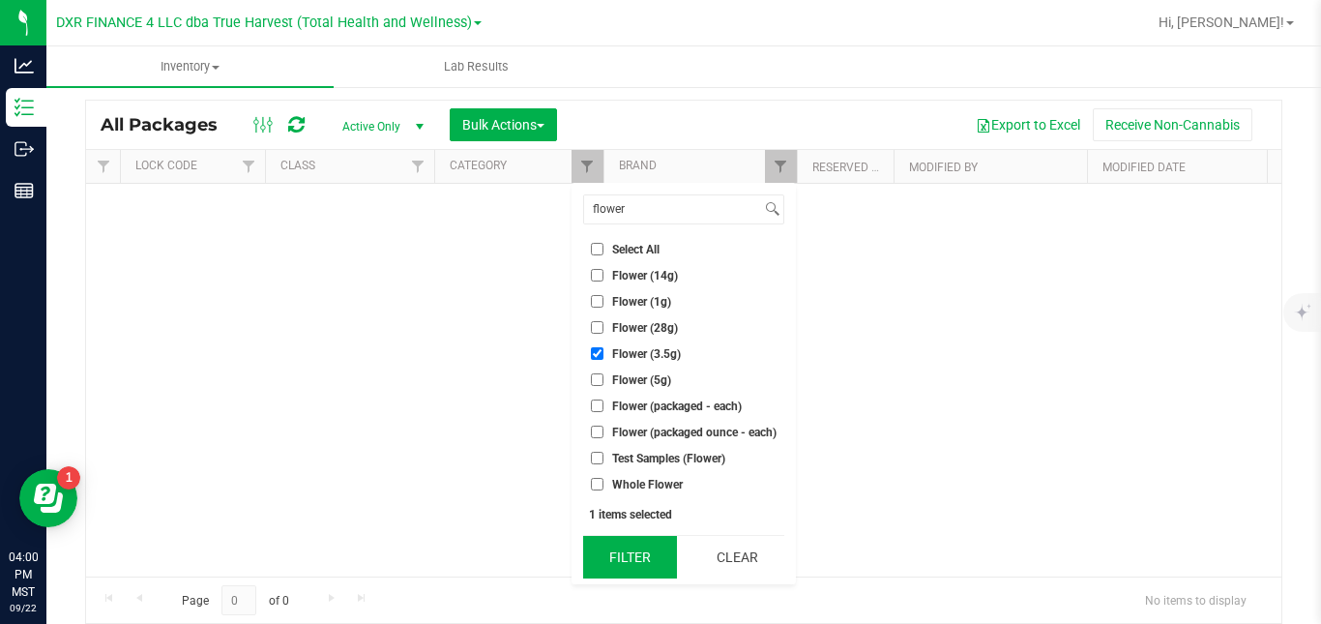
click at [645, 547] on button "Filter" at bounding box center [630, 557] width 94 height 43
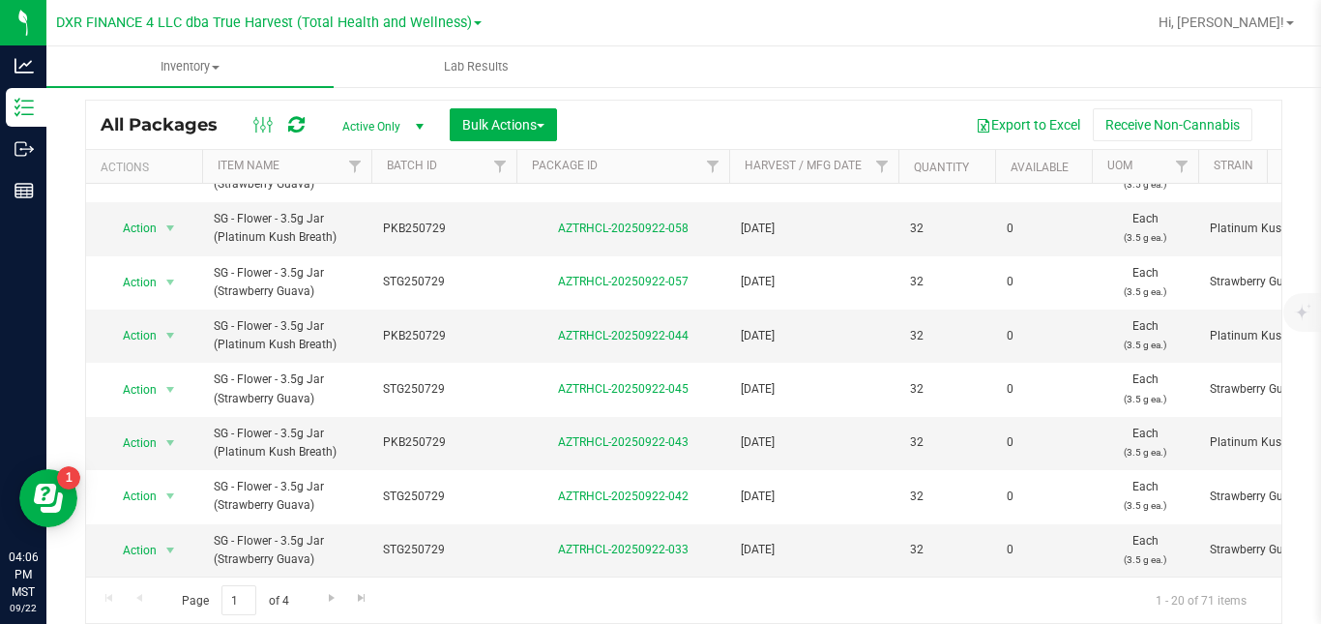
scroll to position [770, 0]
click at [333, 596] on span "Go to the next page" at bounding box center [331, 597] width 15 height 15
